Goal: Task Accomplishment & Management: Use online tool/utility

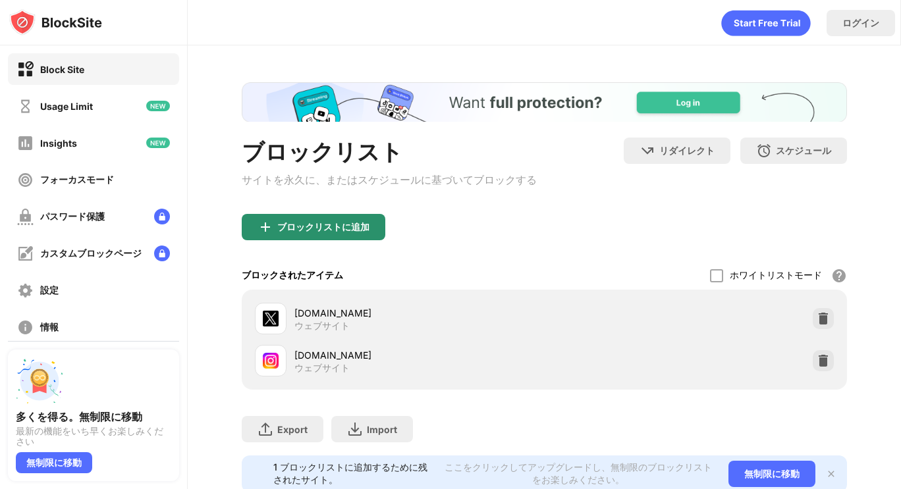
click at [330, 223] on div "ブロックリストに追加" at bounding box center [314, 227] width 144 height 26
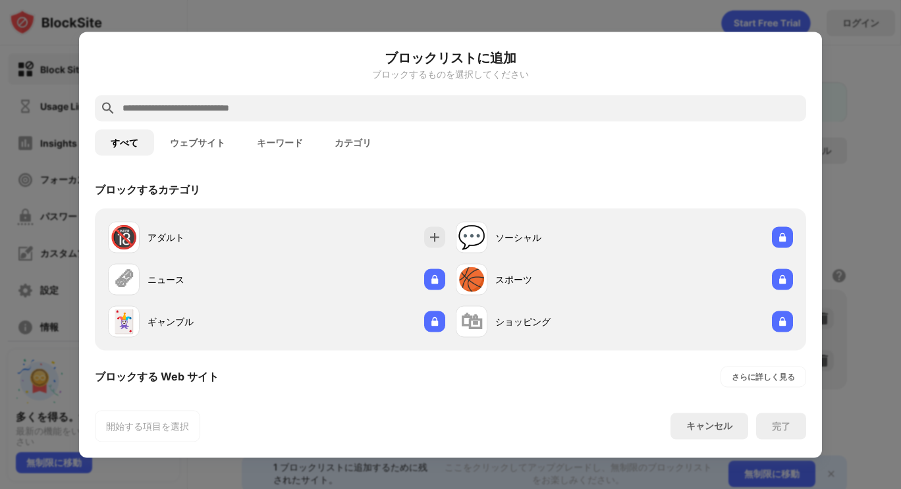
click at [205, 149] on button "ウェブサイト" at bounding box center [197, 142] width 87 height 26
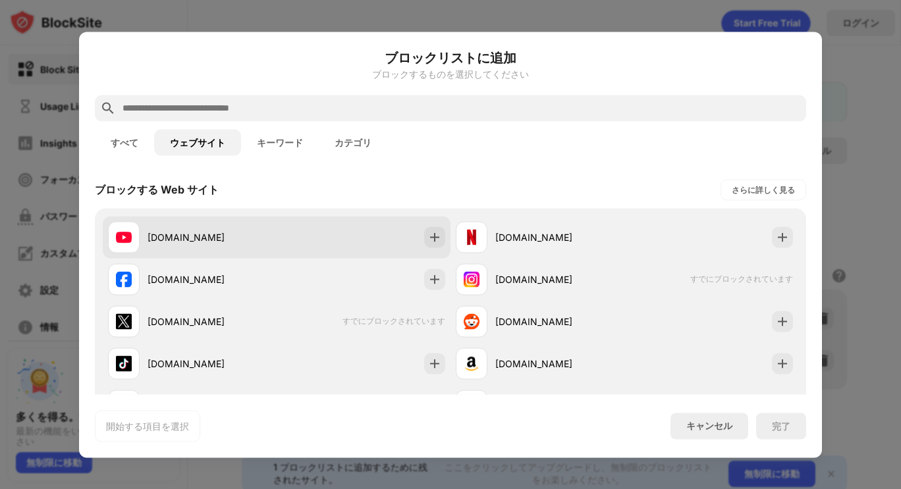
click at [388, 246] on div "[DOMAIN_NAME]" at bounding box center [277, 237] width 348 height 42
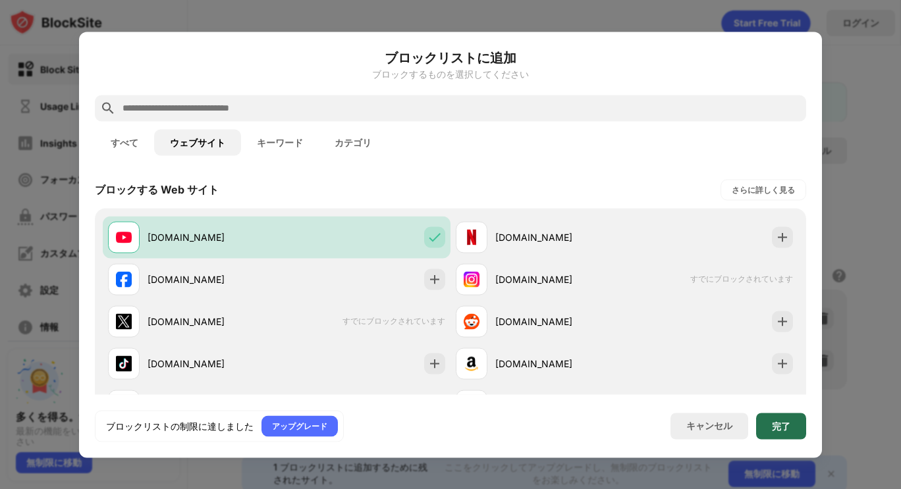
click at [804, 429] on div "完了" at bounding box center [781, 426] width 50 height 26
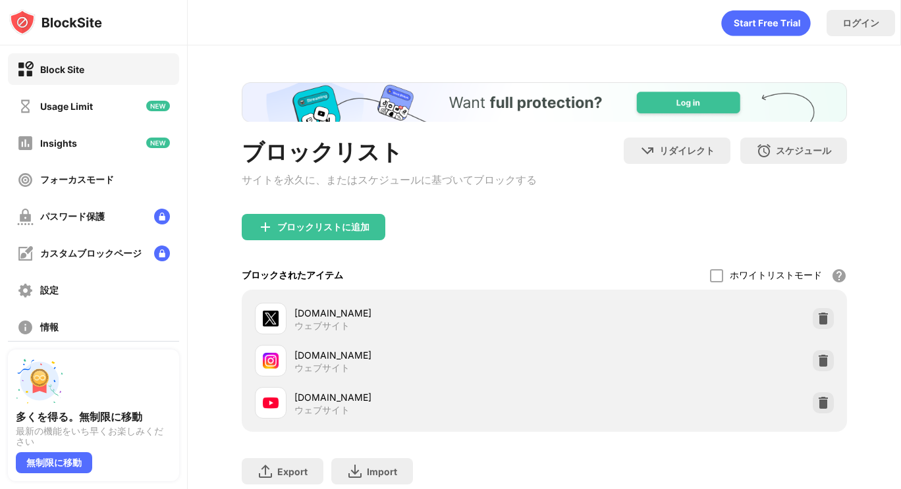
scroll to position [95, 0]
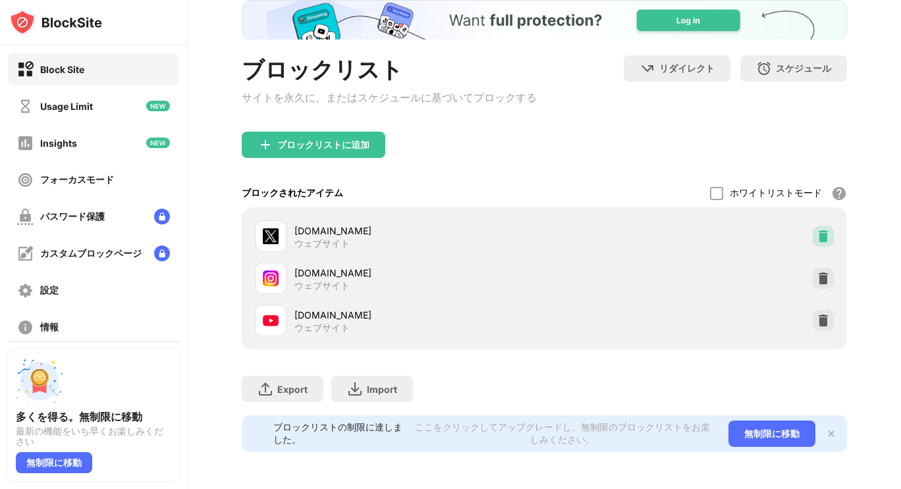
click at [816, 230] on img at bounding box center [822, 236] width 13 height 13
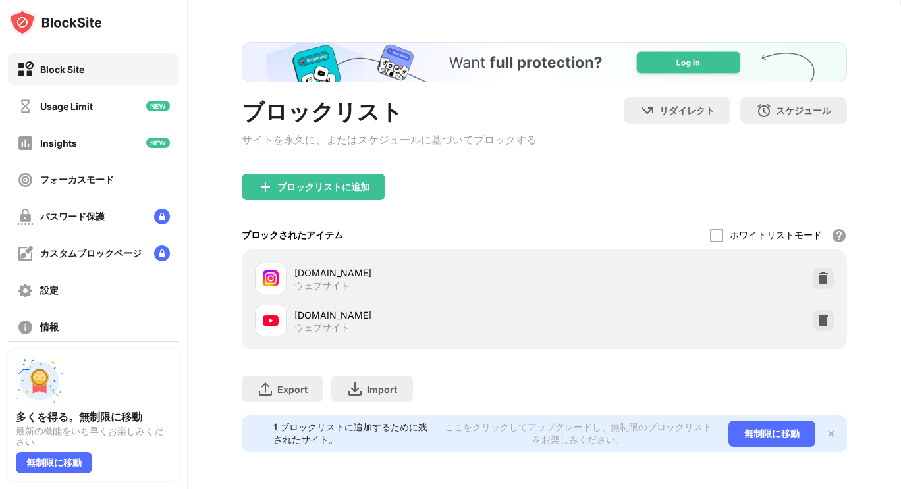
scroll to position [0, 0]
click at [303, 174] on div "ブロックリストに追加" at bounding box center [314, 187] width 144 height 26
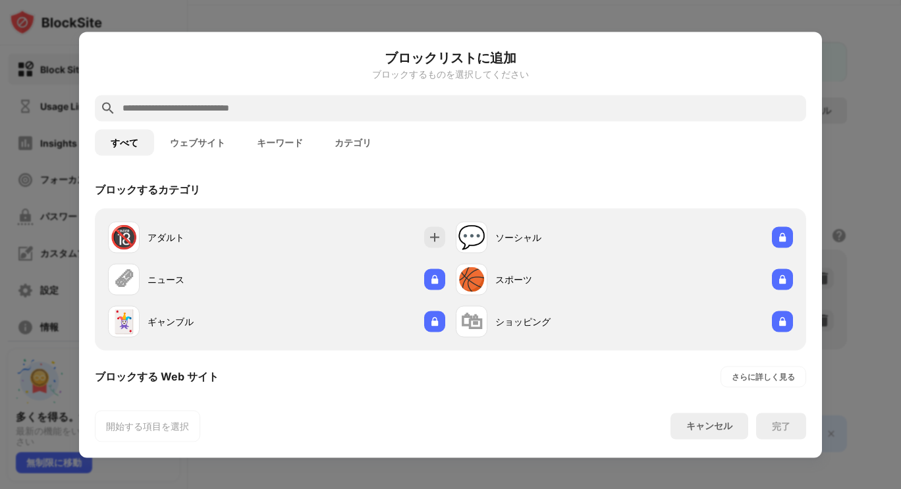
click at [202, 142] on button "ウェブサイト" at bounding box center [197, 142] width 87 height 26
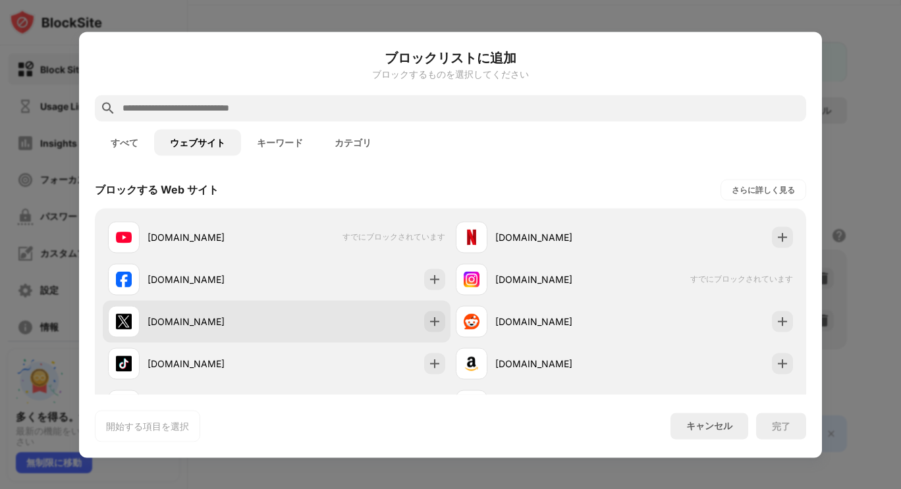
click at [398, 328] on div "[DOMAIN_NAME]" at bounding box center [277, 321] width 348 height 42
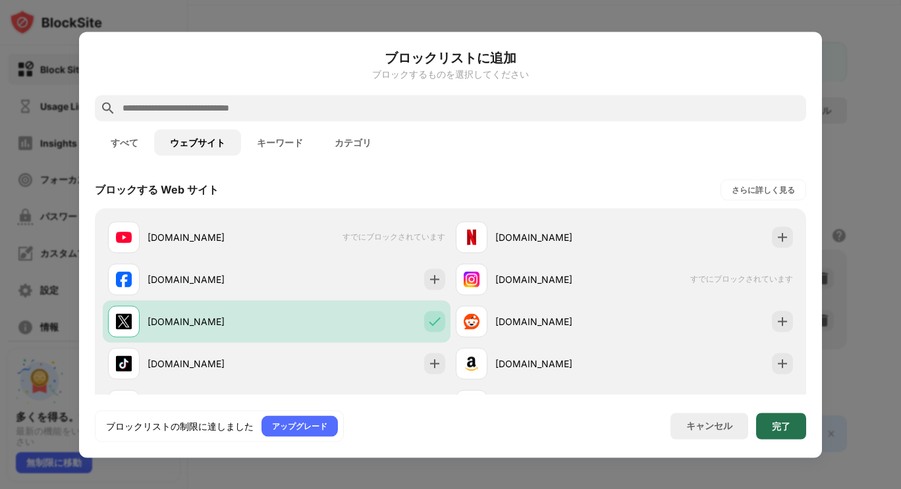
click at [791, 435] on div "完了" at bounding box center [781, 426] width 50 height 26
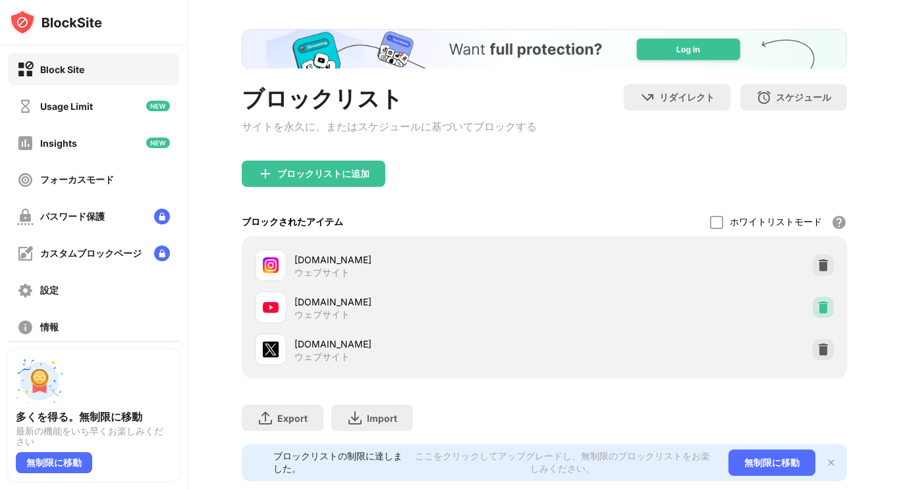
click at [816, 312] on img at bounding box center [822, 307] width 13 height 13
